Goal: Find specific page/section: Find specific page/section

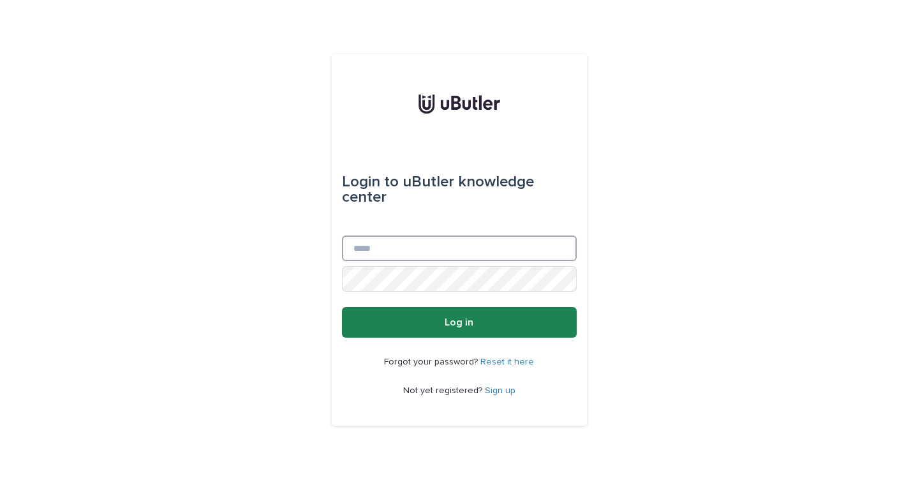
type input "**********"
click at [502, 320] on button "Log in" at bounding box center [459, 322] width 235 height 31
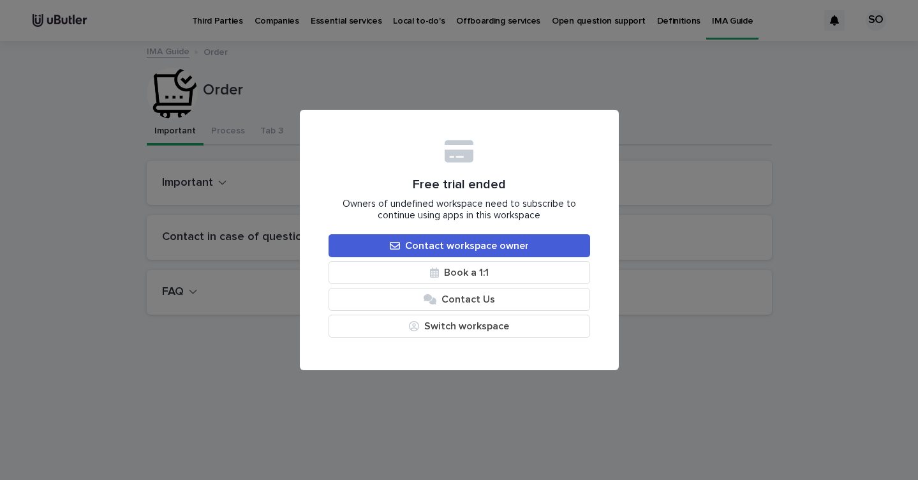
click at [817, 85] on div "Free trial ended Owners of undefined workspace need to subscribe to continue us…" at bounding box center [459, 240] width 918 height 480
